Goal: Transaction & Acquisition: Purchase product/service

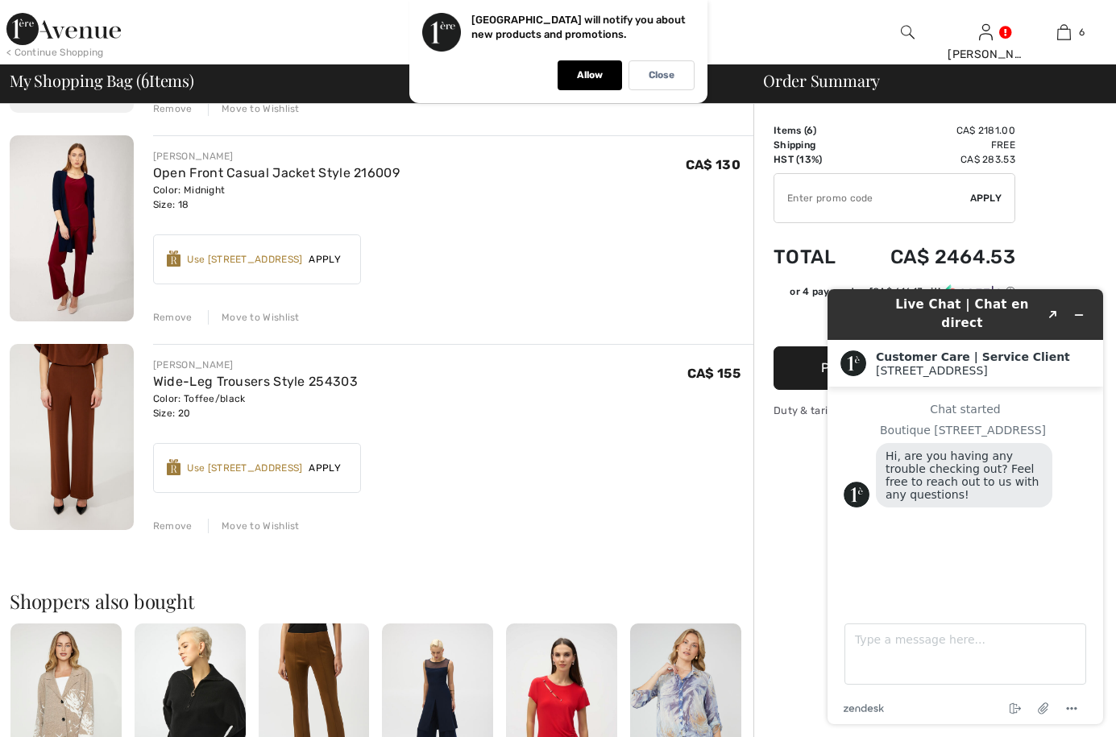
scroll to position [935, 0]
click at [162, 521] on div "Remove" at bounding box center [172, 525] width 39 height 15
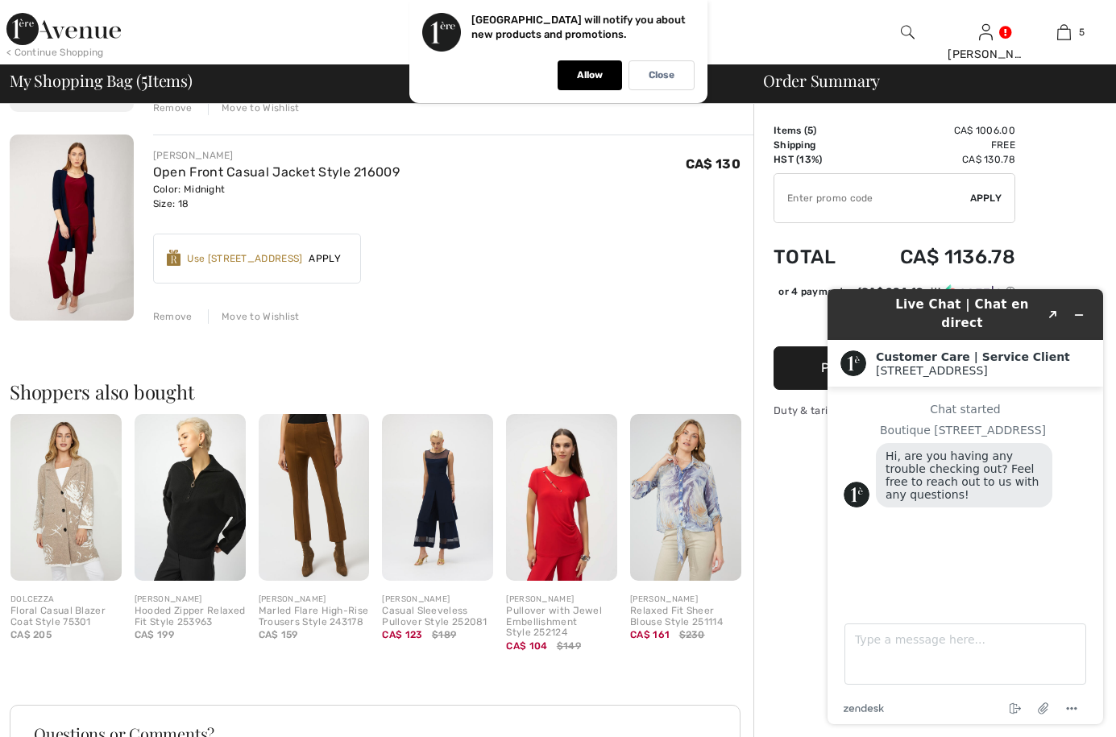
click at [64, 506] on img at bounding box center [65, 497] width 111 height 167
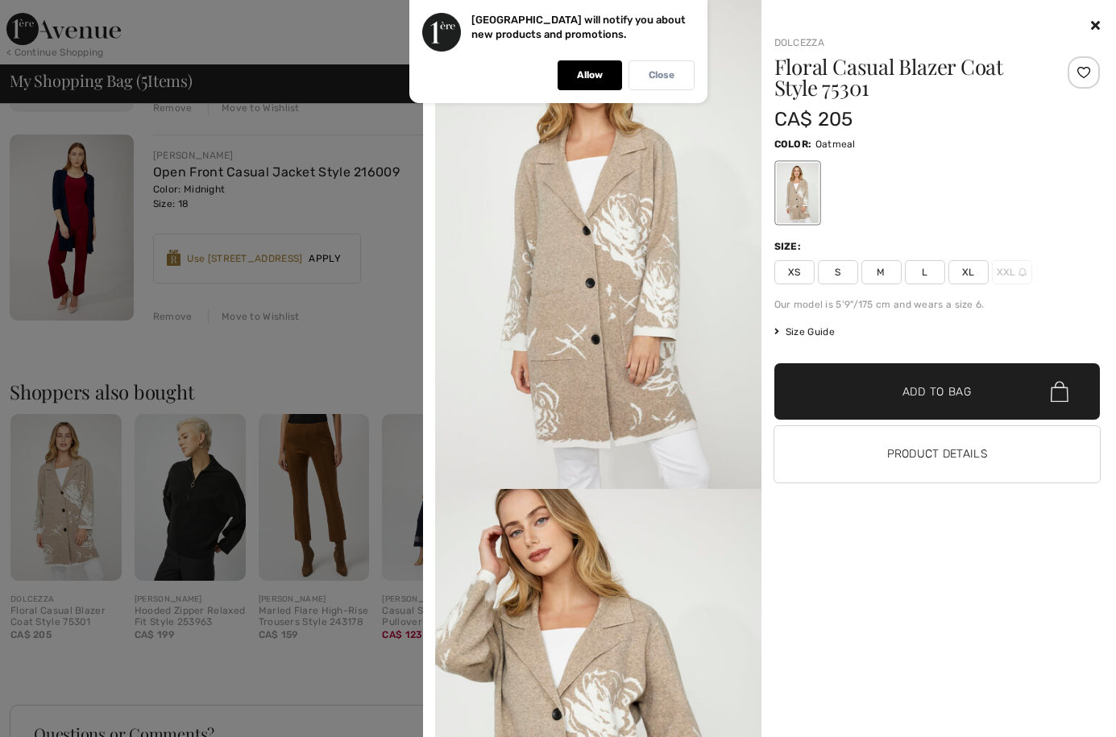
click at [669, 69] on p "Close" at bounding box center [662, 75] width 26 height 12
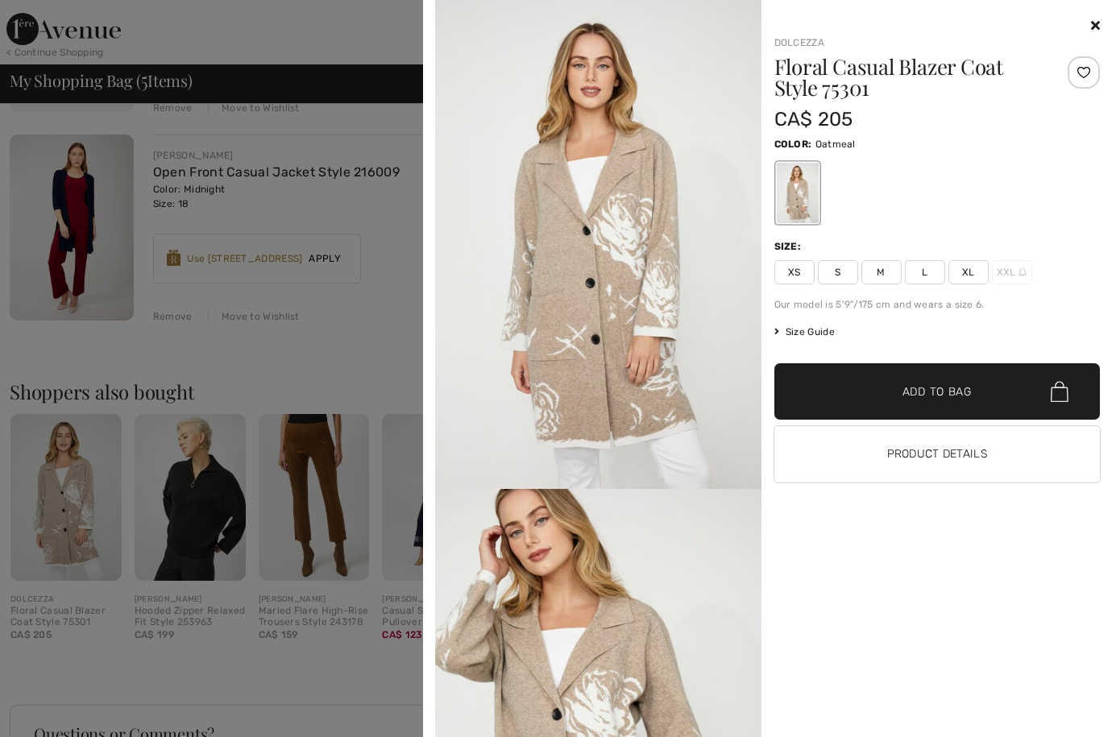
click at [811, 507] on div "Dolcezza Floral Casual Blazer Coat Style 75301 CA$ 205 Color: Oatmeal Size: XS …" at bounding box center [930, 376] width 339 height 721
click at [378, 331] on div at bounding box center [558, 368] width 1116 height 737
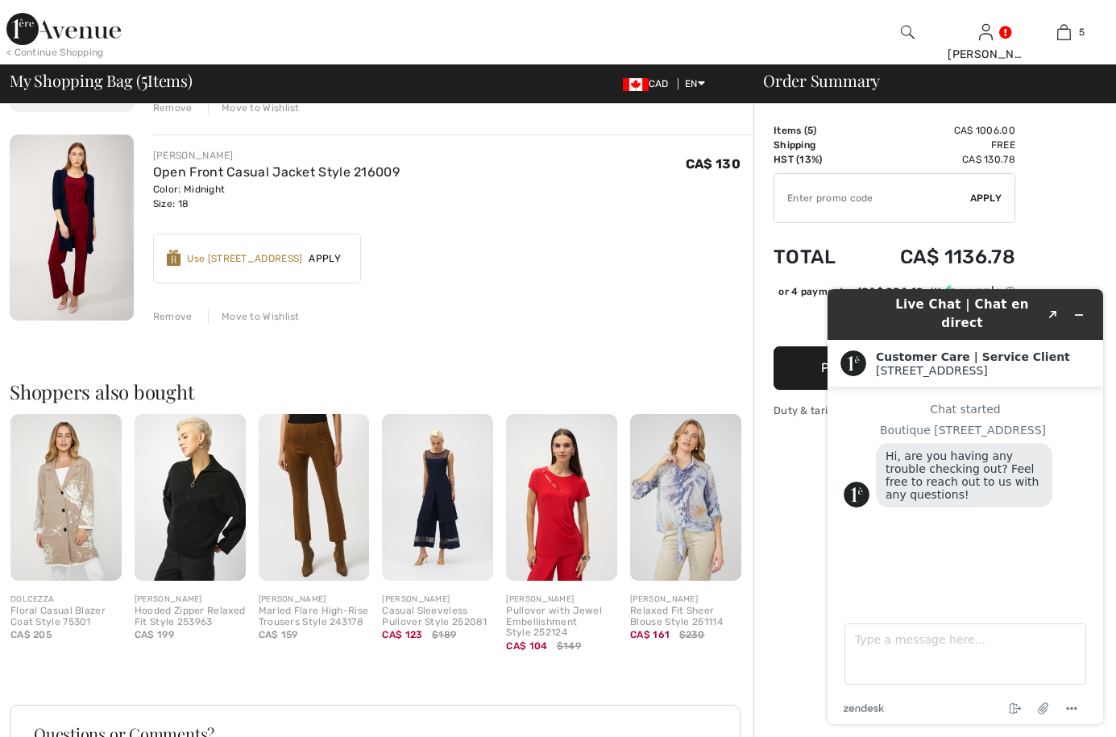
click at [378, 331] on div "JOSEPH RIBKOFF Formal Collared Hip-Length Shirt Style 254073 Color: Black/Black…" at bounding box center [382, 136] width 744 height 1671
click at [162, 309] on div "Remove" at bounding box center [172, 316] width 39 height 15
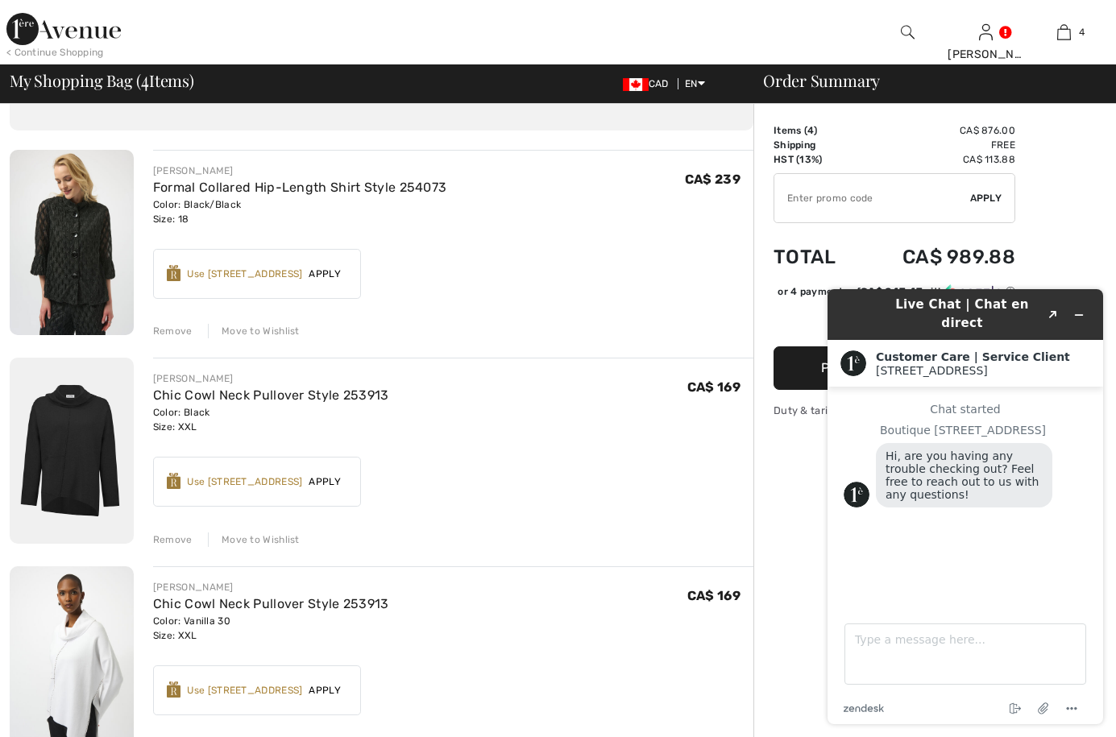
scroll to position [85, 0]
click at [85, 251] on img at bounding box center [72, 243] width 124 height 185
click at [350, 540] on div "Remove Move to Wishlist" at bounding box center [453, 539] width 600 height 18
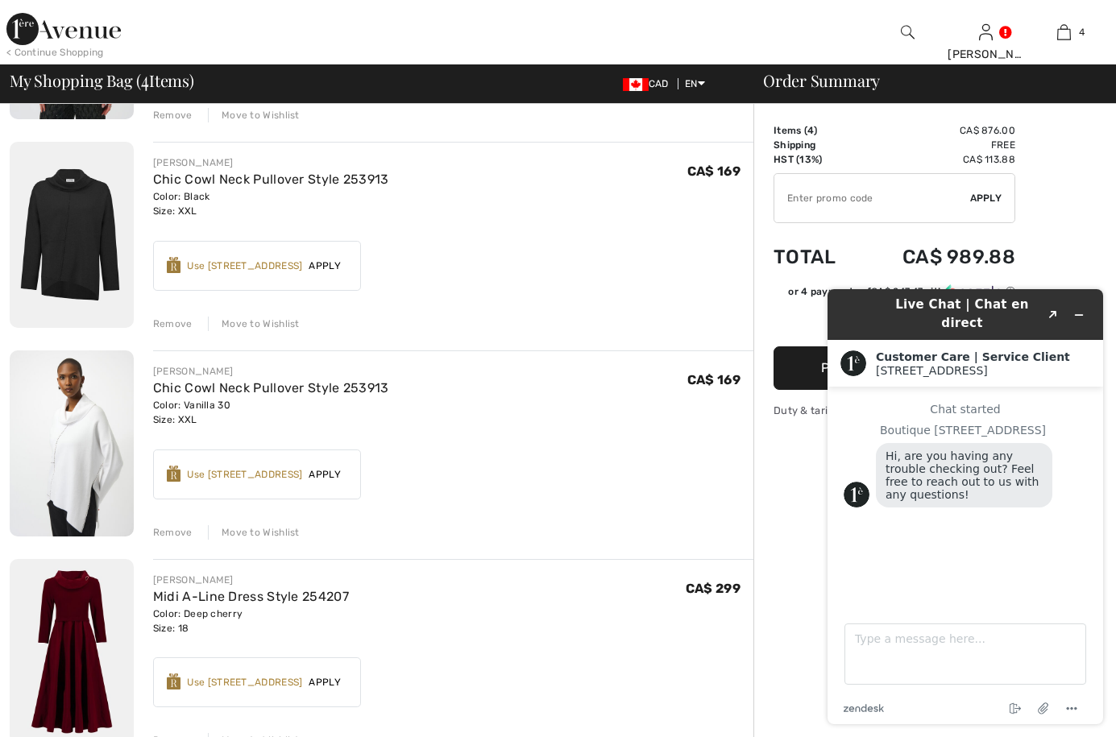
scroll to position [305, 0]
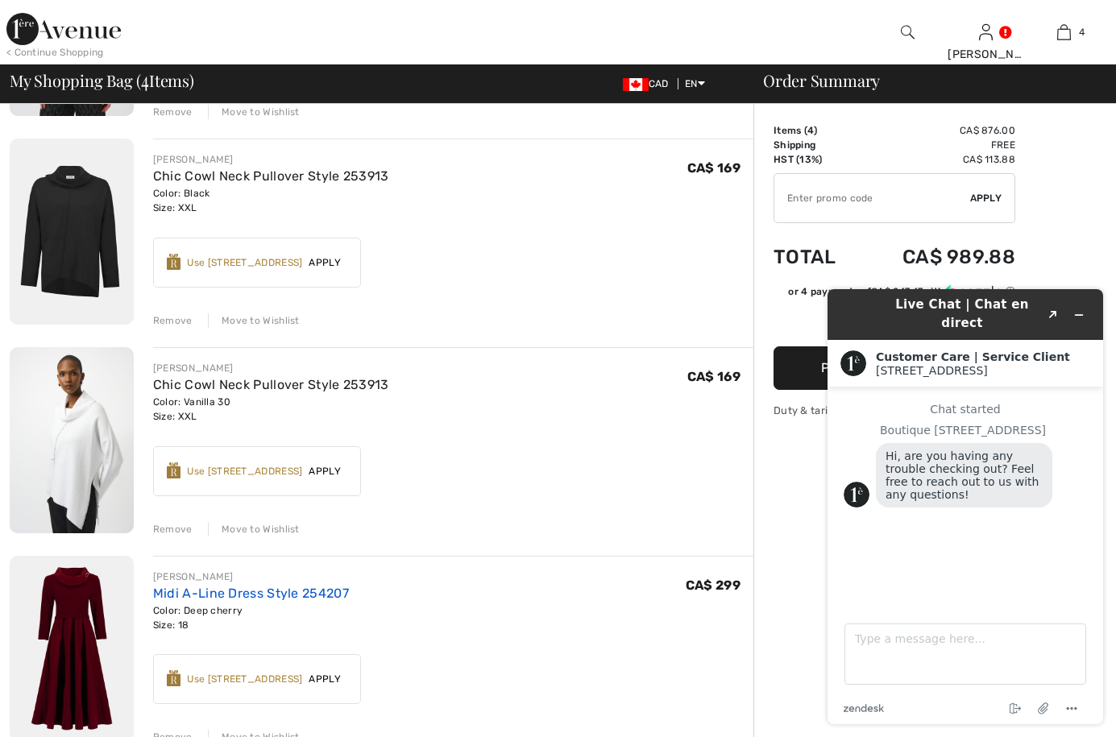
click at [194, 591] on link "Midi A-Line Dress Style 254207" at bounding box center [251, 593] width 196 height 15
